Goal: Find specific page/section: Find specific page/section

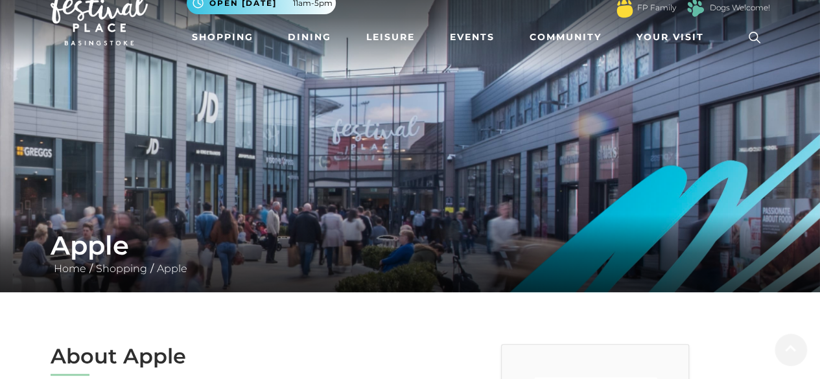
scroll to position [32, 0]
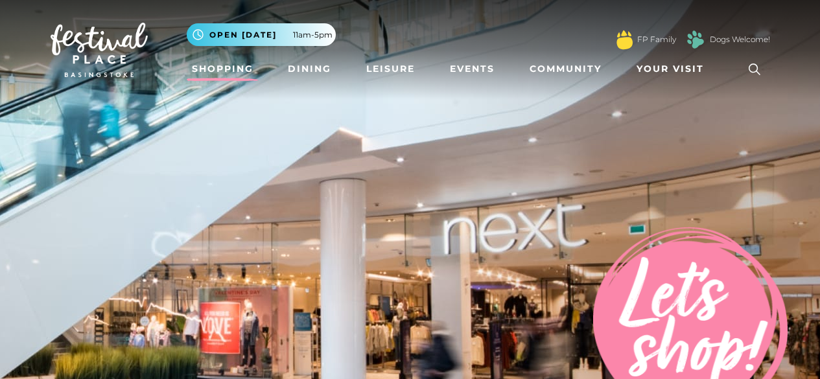
scroll to position [856, 0]
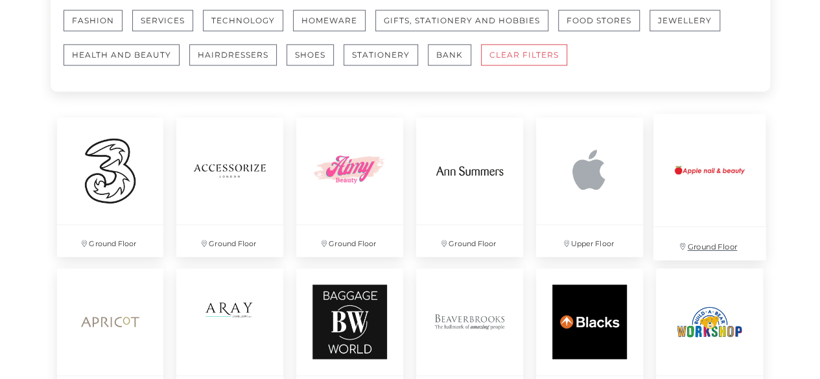
click at [736, 202] on img at bounding box center [710, 170] width 112 height 112
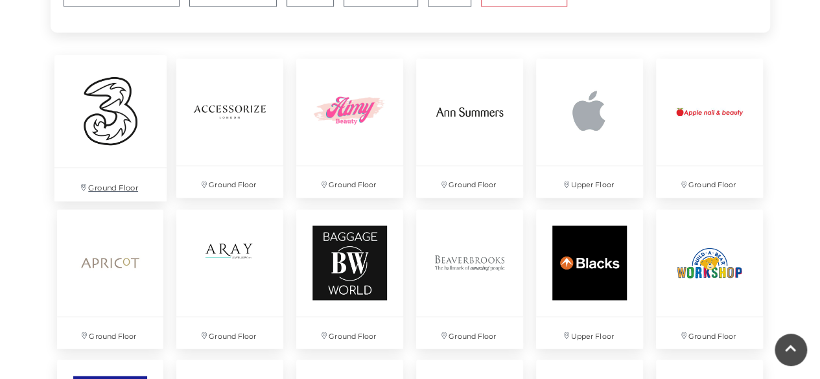
scroll to position [1038, 0]
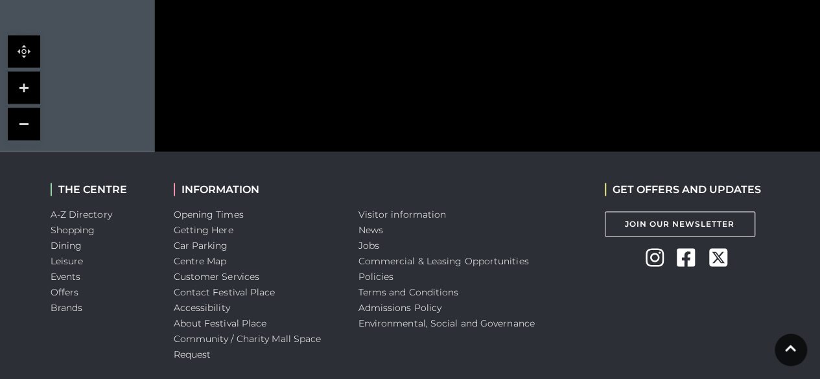
scroll to position [1167, 0]
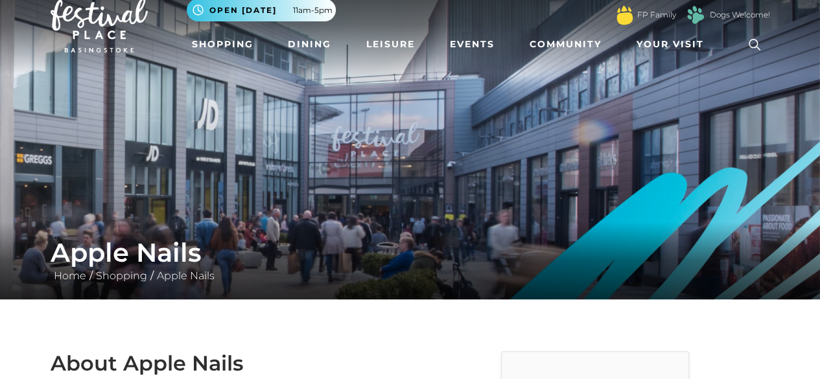
scroll to position [26, 0]
